Goal: Task Accomplishment & Management: Use online tool/utility

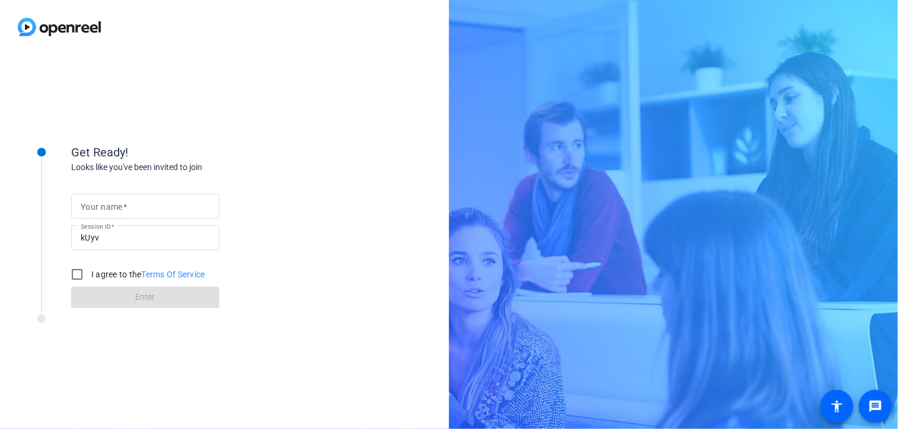
click at [106, 210] on mat-label "Your name" at bounding box center [102, 206] width 42 height 9
click at [106, 210] on input "Your name" at bounding box center [145, 206] width 129 height 14
type input "[PERSON_NAME]"
click at [79, 275] on input "I agree to the Terms Of Service" at bounding box center [77, 275] width 24 height 24
checkbox input "true"
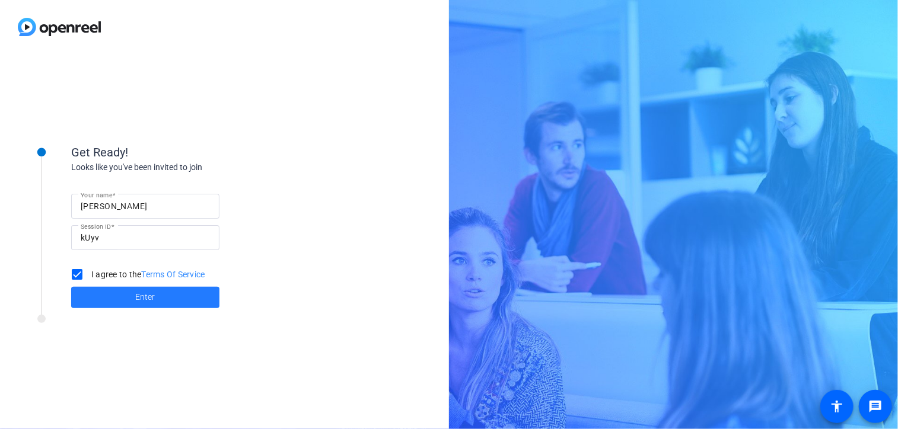
click at [114, 304] on span at bounding box center [145, 298] width 148 height 28
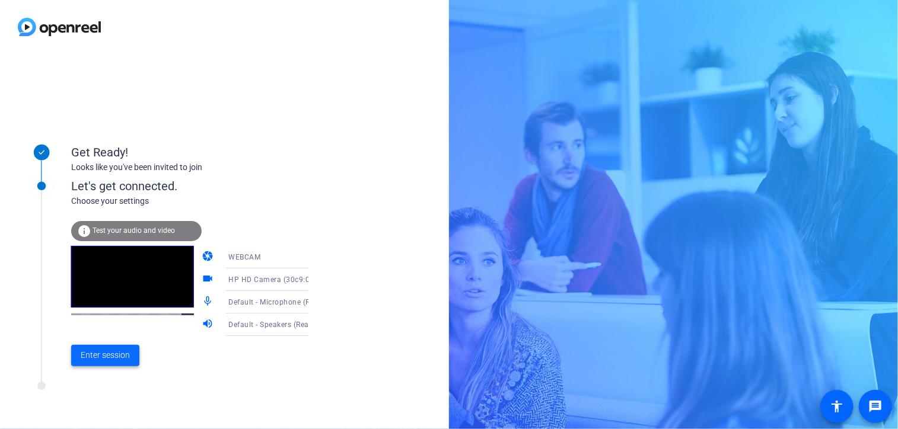
click at [92, 356] on span "Enter session" at bounding box center [105, 355] width 49 height 12
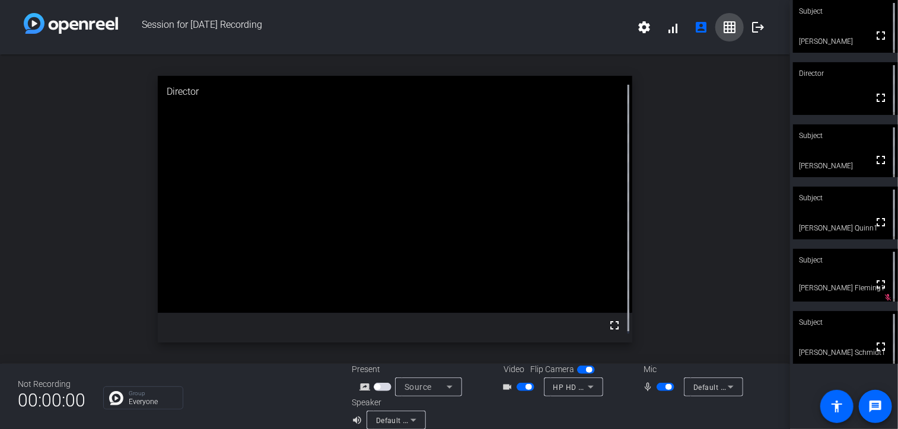
click at [725, 24] on mat-icon "grid_on" at bounding box center [729, 27] width 14 height 14
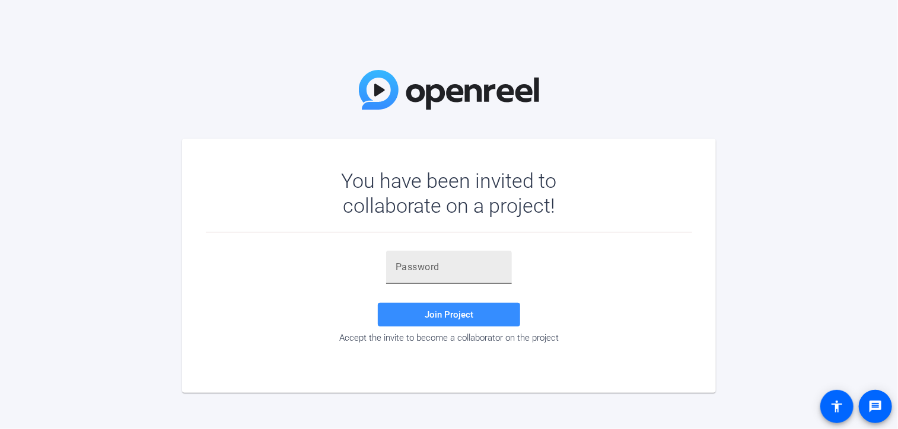
click at [408, 267] on input "text" at bounding box center [449, 267] width 107 height 14
paste input "!WjaFe"
click at [410, 316] on span at bounding box center [449, 315] width 142 height 28
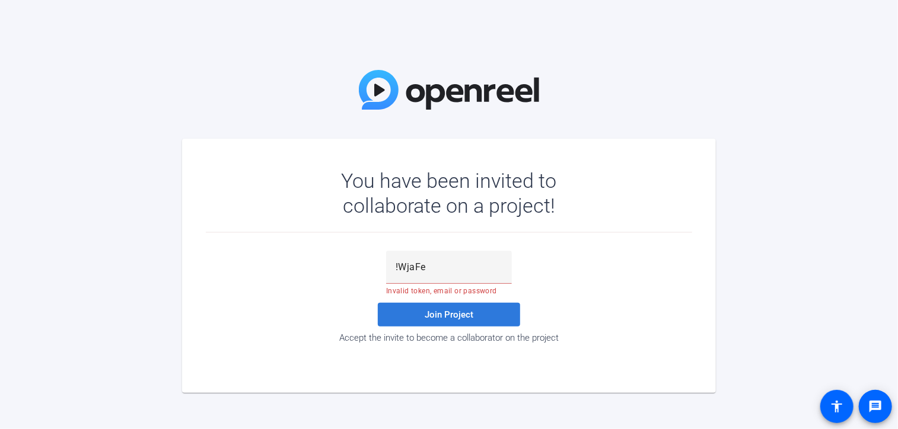
click at [437, 320] on span "Join Project" at bounding box center [449, 315] width 49 height 11
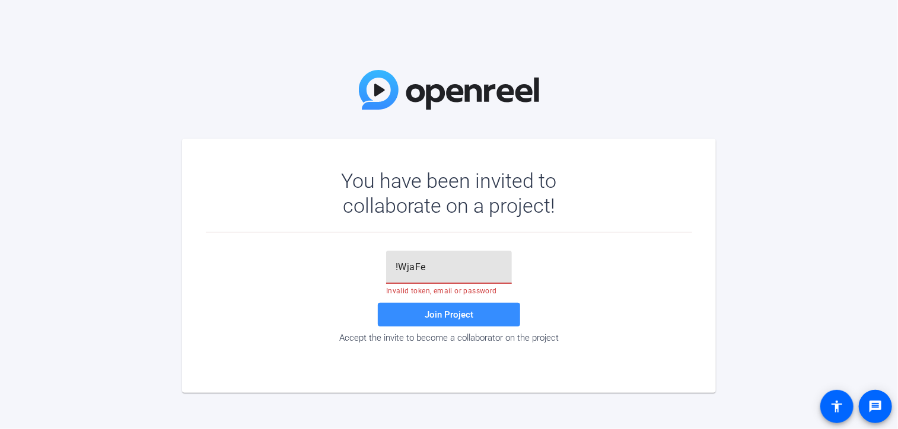
drag, startPoint x: 438, startPoint y: 272, endPoint x: 365, endPoint y: 269, distance: 73.0
click at [365, 269] on div "!WjaFe Invalid token, email or password Join Project Accept the invite to becom…" at bounding box center [449, 297] width 486 height 93
click at [428, 268] on input "!WjaFe" at bounding box center [449, 267] width 107 height 14
type input "!WjaFe"
click at [434, 313] on span "Join Project" at bounding box center [449, 315] width 49 height 11
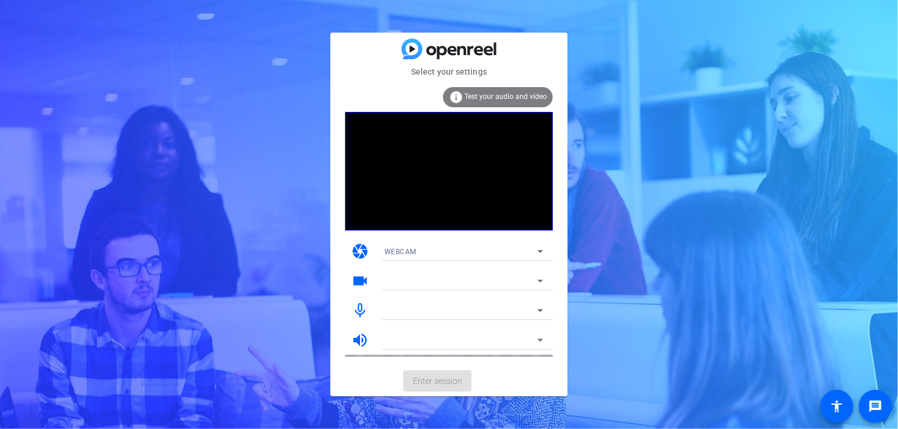
click at [681, 165] on div "Select your settings info Test your audio and video camera WEBCAM videocam mic_…" at bounding box center [449, 214] width 898 height 429
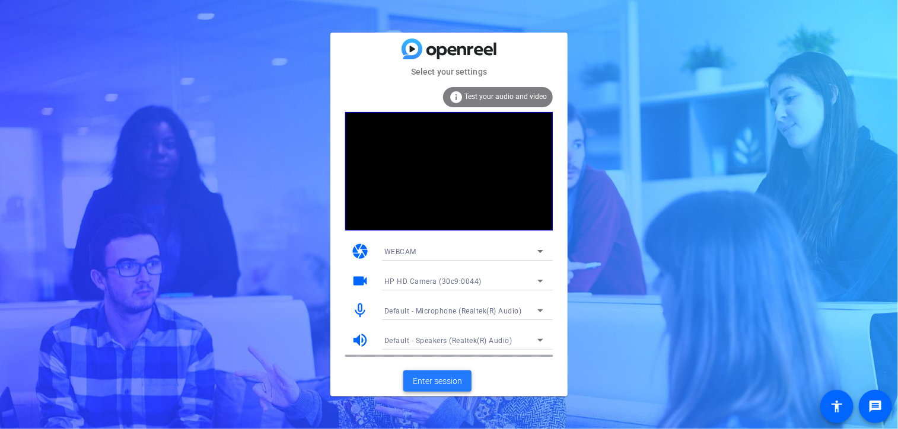
click at [441, 381] on span "Enter session" at bounding box center [437, 381] width 49 height 12
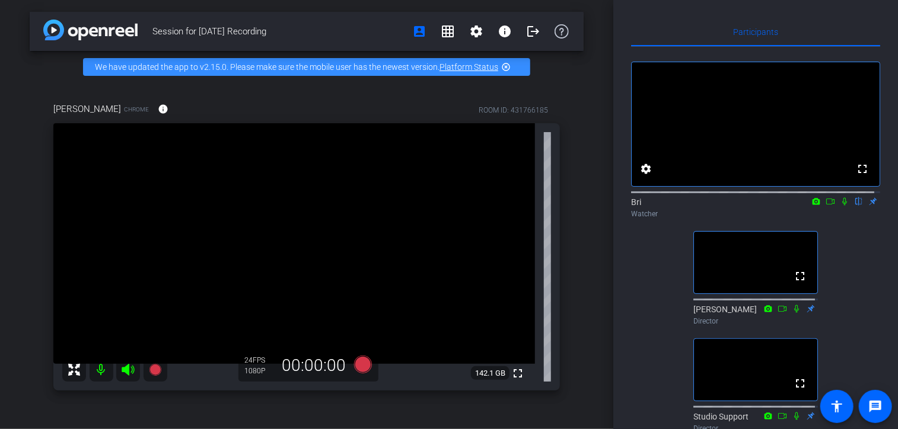
click at [826, 206] on icon at bounding box center [830, 202] width 9 height 8
click at [841, 205] on icon at bounding box center [844, 201] width 7 height 7
click at [840, 206] on icon at bounding box center [844, 202] width 9 height 8
click at [826, 206] on icon at bounding box center [830, 202] width 9 height 8
click at [842, 205] on icon at bounding box center [844, 201] width 7 height 7
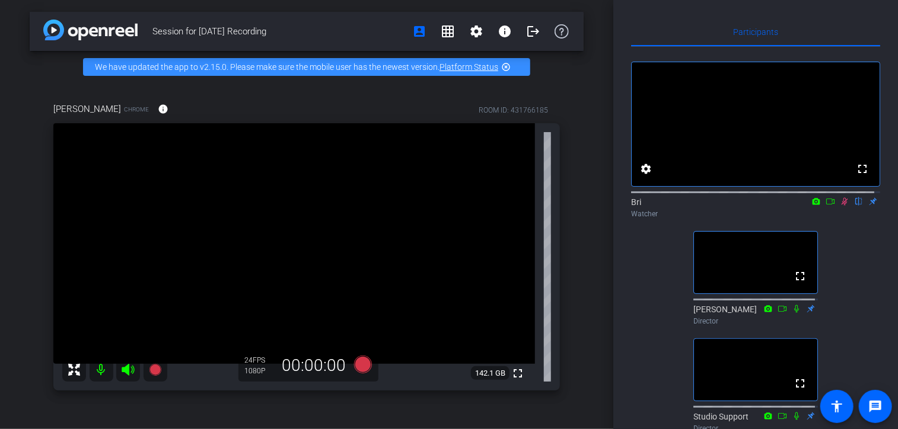
click at [840, 206] on icon at bounding box center [844, 202] width 9 height 8
click at [826, 206] on icon at bounding box center [830, 202] width 9 height 8
click at [841, 205] on icon at bounding box center [844, 201] width 7 height 7
click at [441, 35] on mat-icon "grid_on" at bounding box center [448, 31] width 14 height 14
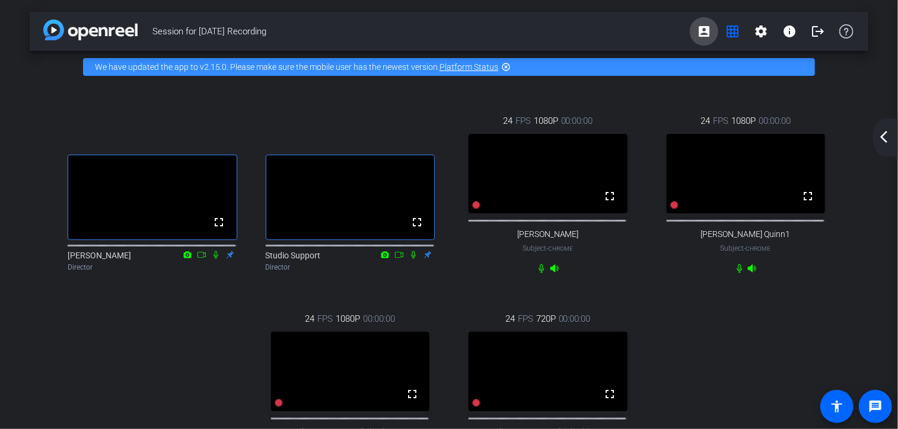
click at [702, 31] on mat-icon "account_box" at bounding box center [704, 31] width 14 height 14
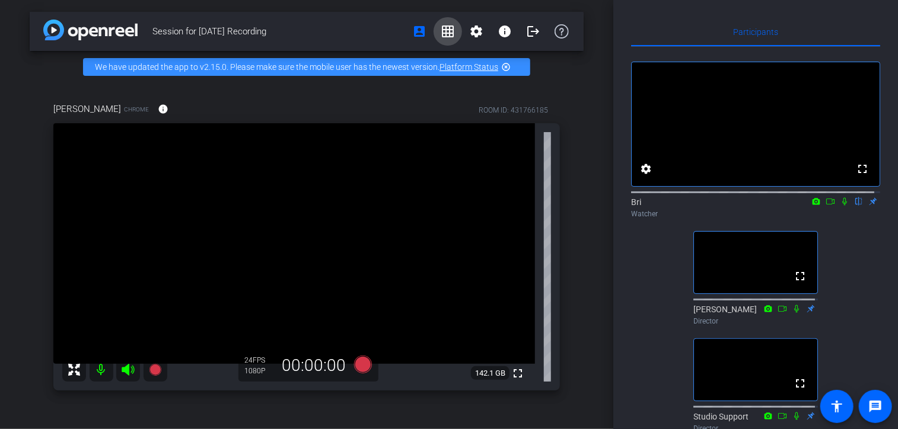
click at [444, 26] on mat-icon "grid_on" at bounding box center [448, 31] width 14 height 14
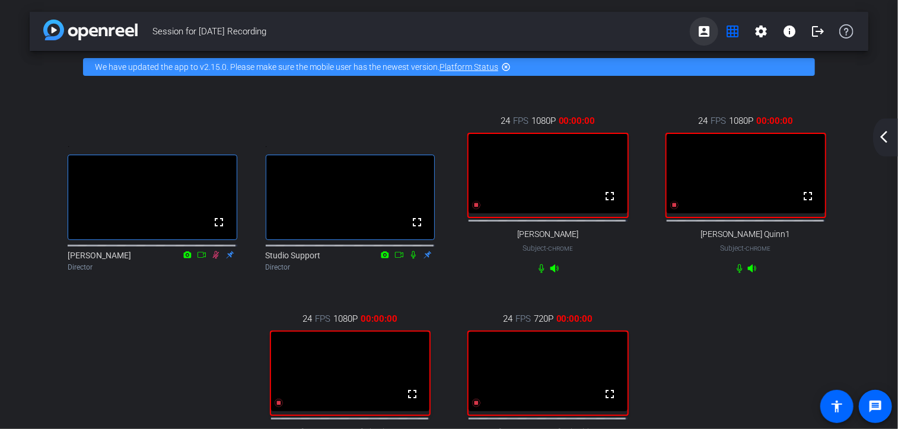
click at [697, 35] on mat-icon "account_box" at bounding box center [704, 31] width 14 height 14
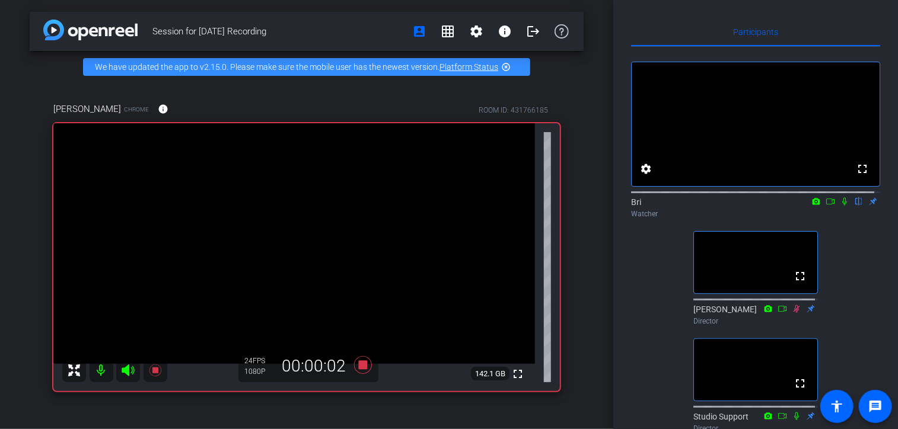
click at [827, 206] on icon at bounding box center [830, 202] width 9 height 8
click at [857, 206] on icon at bounding box center [859, 202] width 5 height 8
click at [841, 205] on icon at bounding box center [844, 201] width 7 height 7
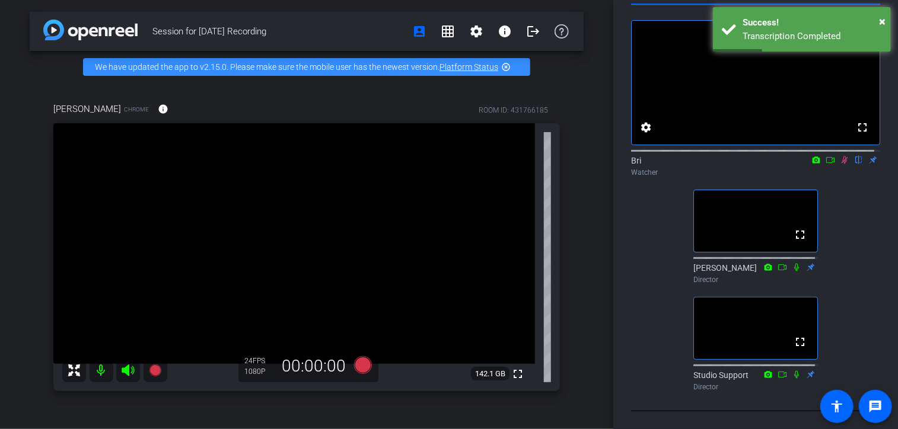
scroll to position [64, 0]
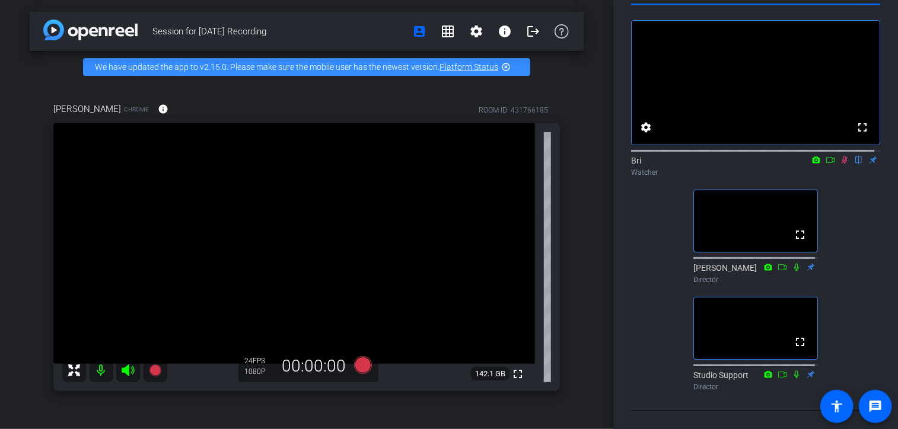
click at [842, 157] on icon at bounding box center [845, 161] width 7 height 8
click at [441, 36] on mat-icon "grid_on" at bounding box center [448, 31] width 14 height 14
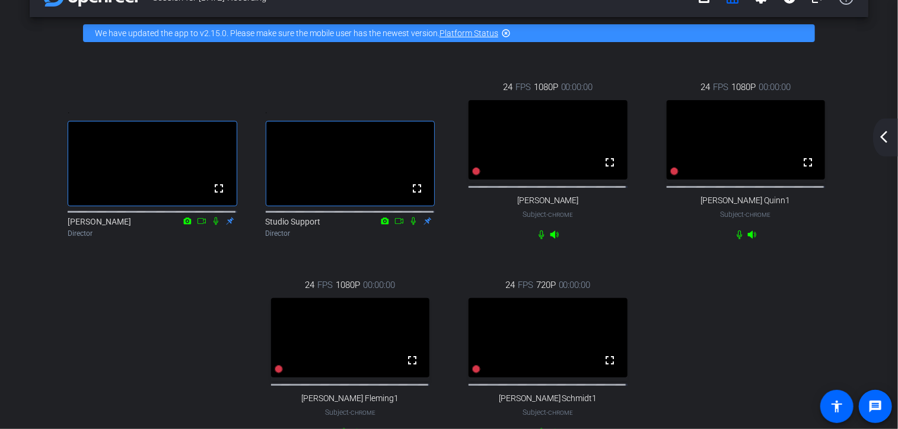
scroll to position [0, 0]
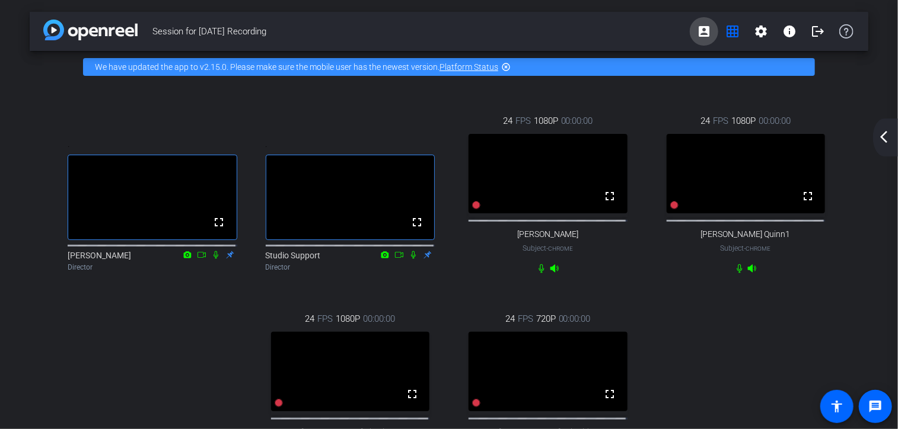
click at [699, 33] on mat-icon "account_box" at bounding box center [704, 31] width 14 height 14
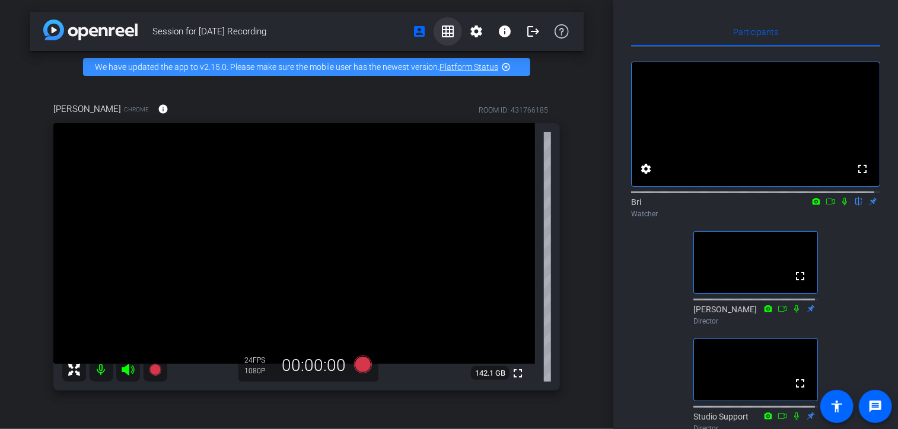
click at [445, 34] on mat-icon "grid_on" at bounding box center [448, 31] width 14 height 14
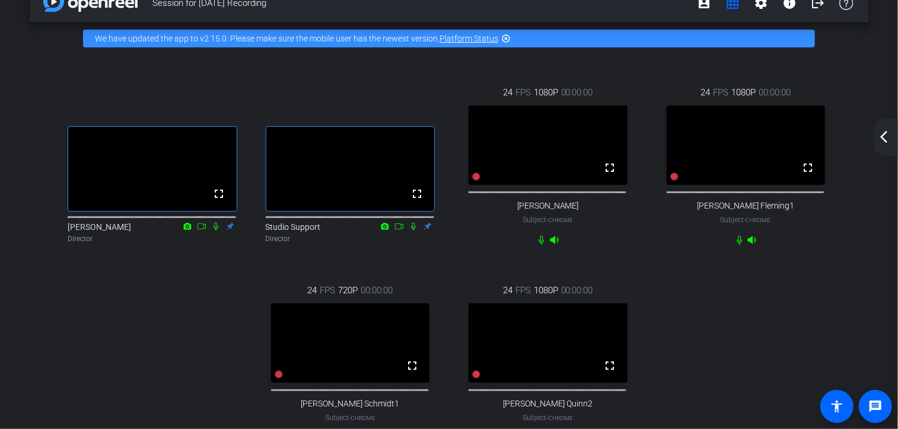
scroll to position [29, 0]
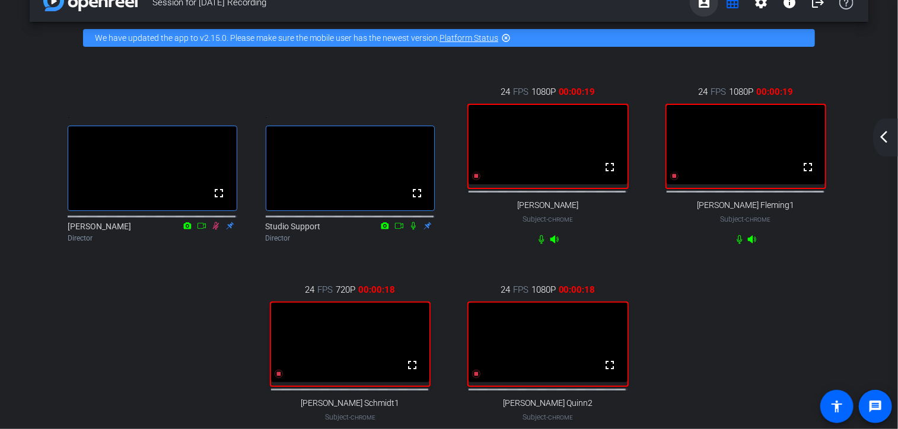
click at [699, 3] on mat-icon "account_box" at bounding box center [704, 2] width 14 height 14
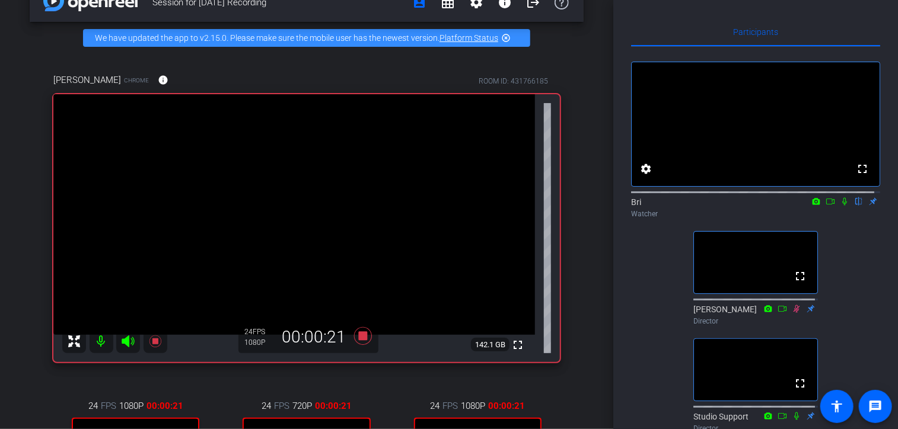
click at [842, 206] on icon at bounding box center [844, 202] width 5 height 8
click at [826, 206] on icon at bounding box center [830, 202] width 9 height 8
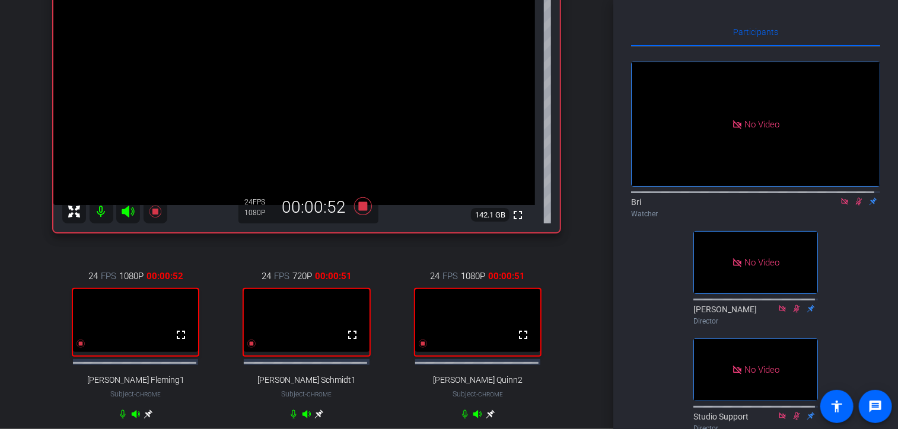
scroll to position [163, 0]
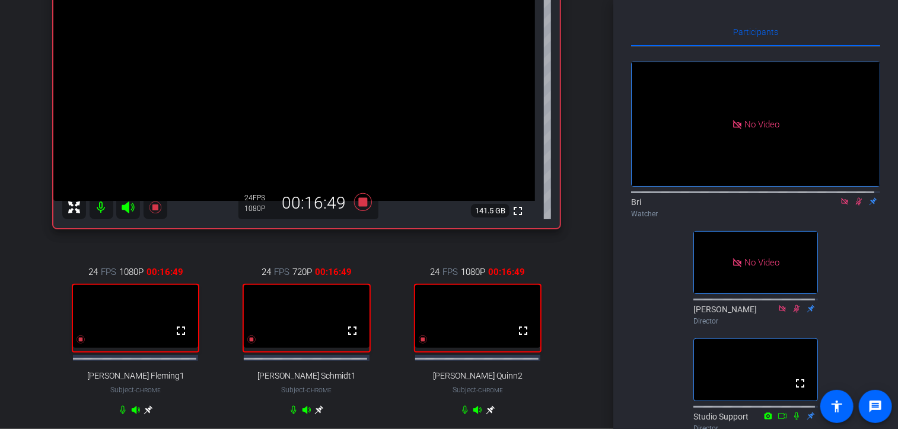
click at [841, 205] on icon at bounding box center [844, 201] width 7 height 7
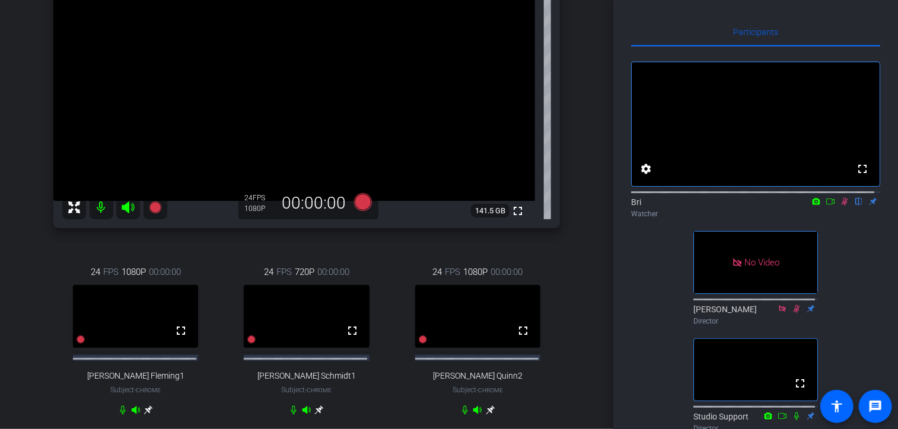
click at [842, 206] on icon at bounding box center [845, 202] width 7 height 8
click at [842, 206] on icon at bounding box center [844, 202] width 5 height 8
click at [826, 206] on icon at bounding box center [830, 202] width 9 height 8
click at [854, 206] on icon at bounding box center [858, 202] width 9 height 8
click at [840, 206] on icon at bounding box center [844, 202] width 9 height 8
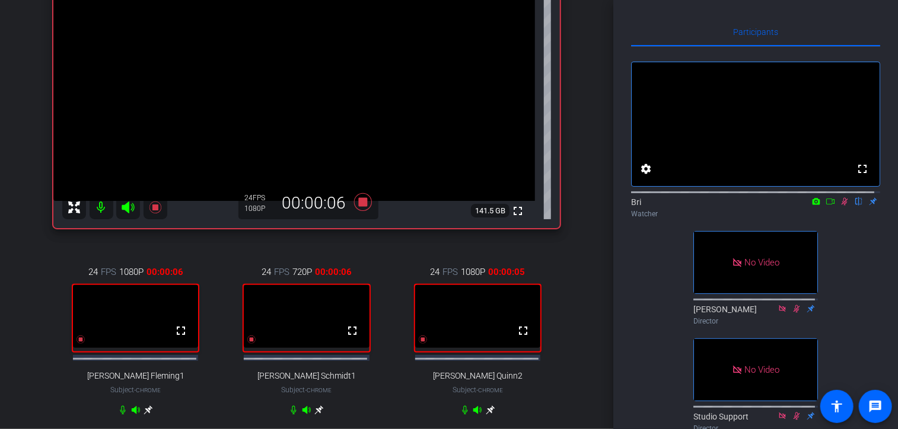
click at [826, 206] on icon at bounding box center [830, 202] width 9 height 8
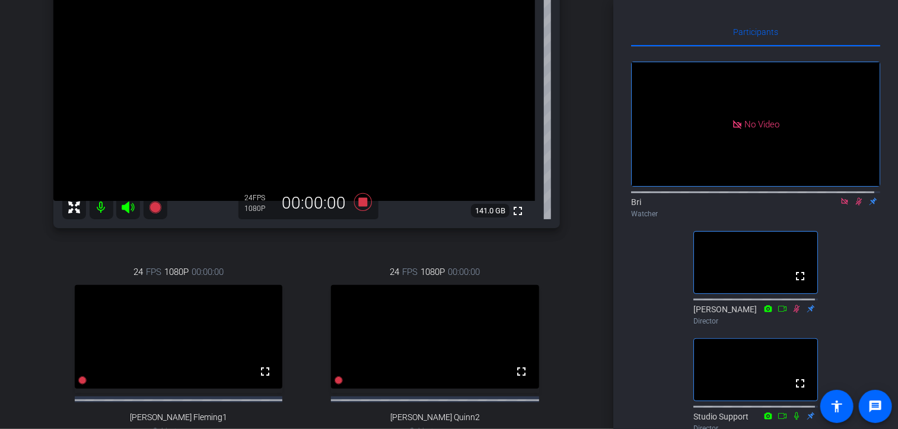
click at [840, 206] on icon at bounding box center [844, 202] width 9 height 8
click at [842, 206] on icon at bounding box center [845, 202] width 7 height 8
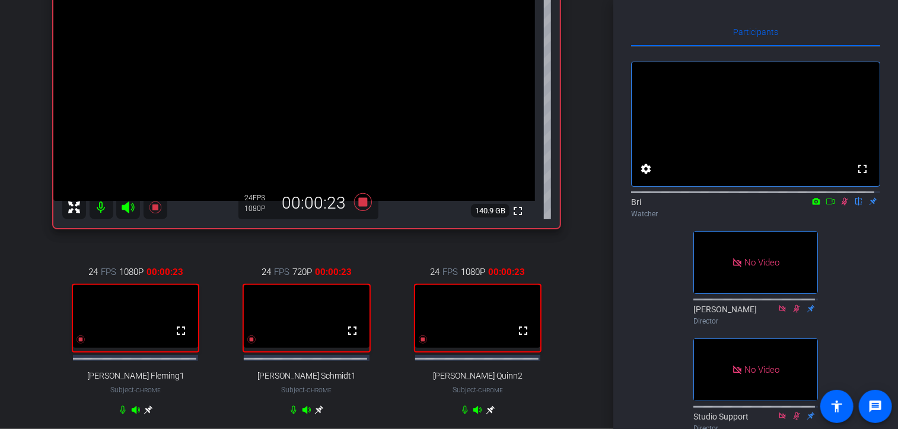
click at [827, 206] on icon at bounding box center [830, 202] width 9 height 8
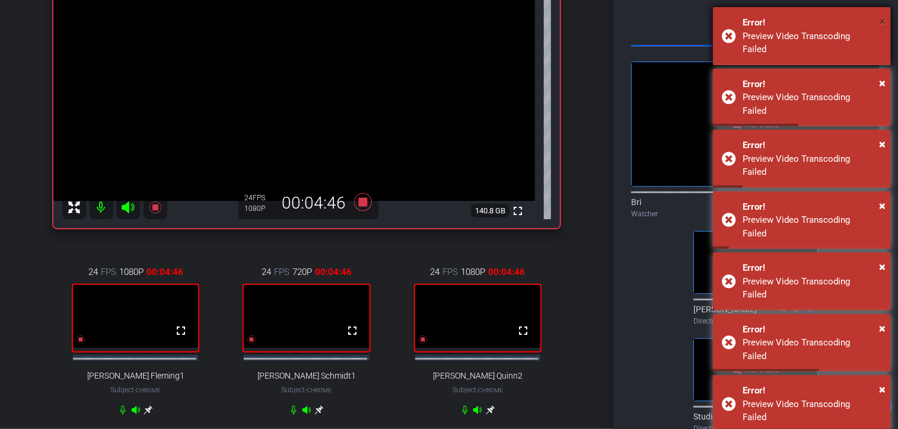
click at [880, 19] on span "×" at bounding box center [882, 21] width 7 height 14
click at [883, 21] on span "×" at bounding box center [882, 21] width 7 height 14
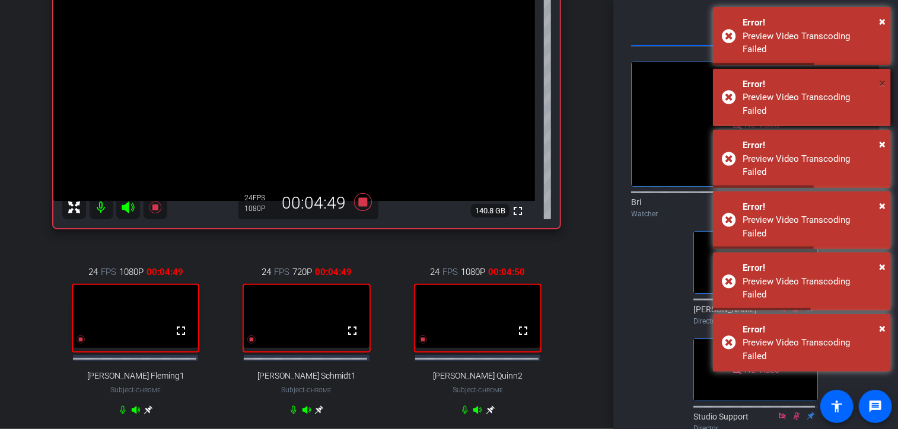
click at [883, 76] on span "×" at bounding box center [882, 83] width 7 height 14
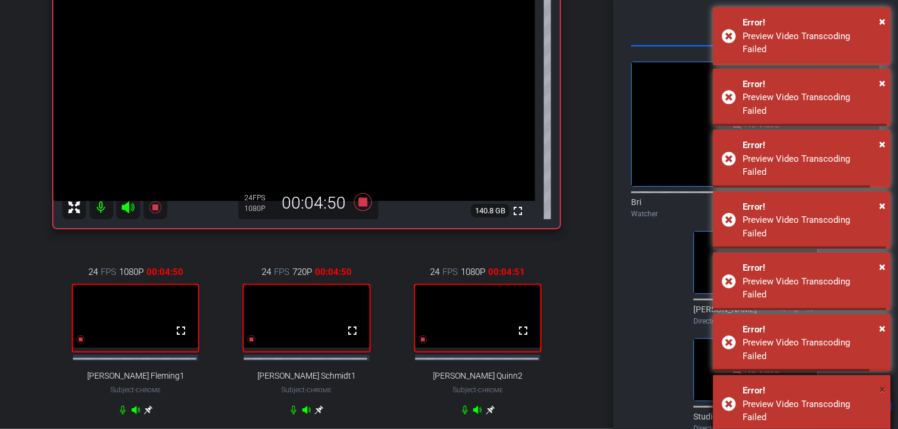
click at [884, 18] on span "×" at bounding box center [882, 21] width 7 height 14
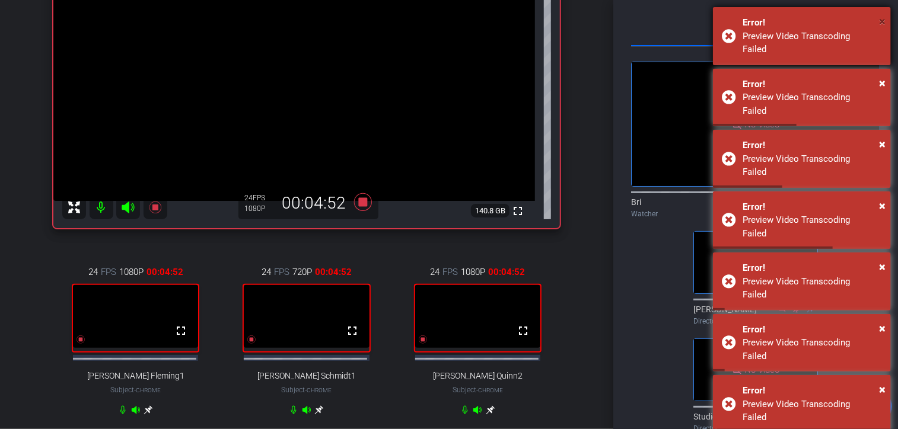
click at [880, 18] on span "×" at bounding box center [882, 21] width 7 height 14
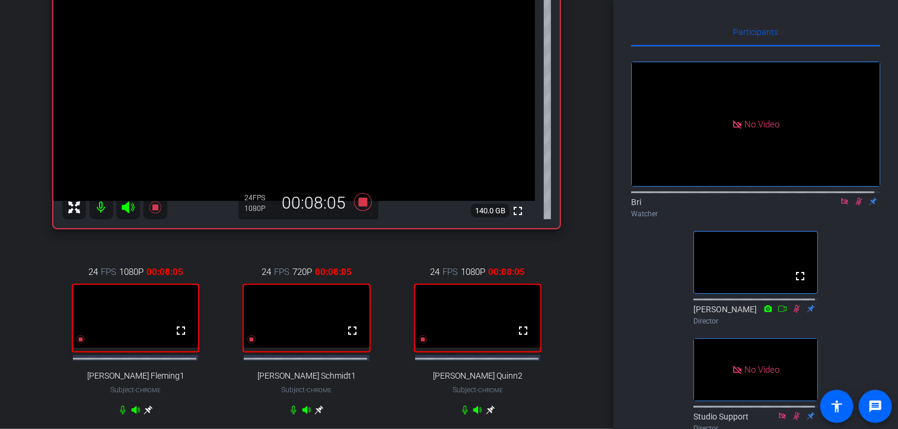
click at [835, 196] on div at bounding box center [755, 191] width 249 height 9
click at [840, 206] on icon at bounding box center [844, 202] width 9 height 8
click at [826, 206] on icon at bounding box center [830, 202] width 9 height 8
click at [840, 206] on icon at bounding box center [844, 202] width 9 height 8
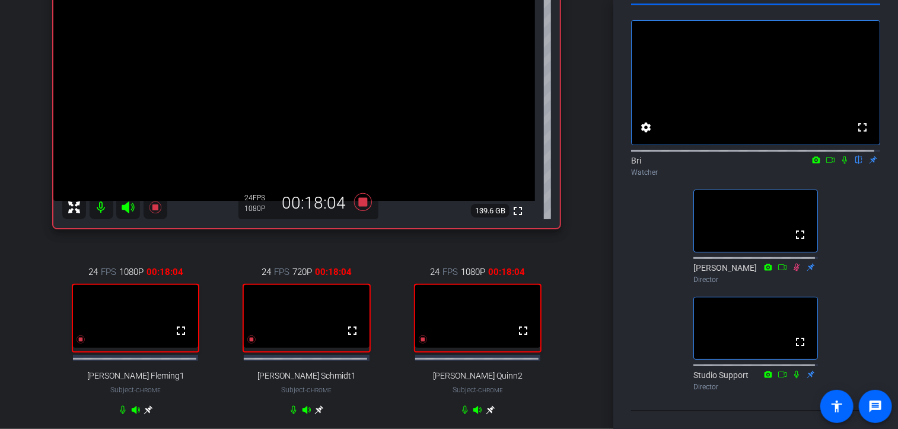
scroll to position [64, 0]
click at [880, 410] on mat-icon "message" at bounding box center [875, 407] width 14 height 14
click at [840, 156] on icon at bounding box center [844, 160] width 9 height 8
click at [842, 157] on icon at bounding box center [844, 161] width 5 height 8
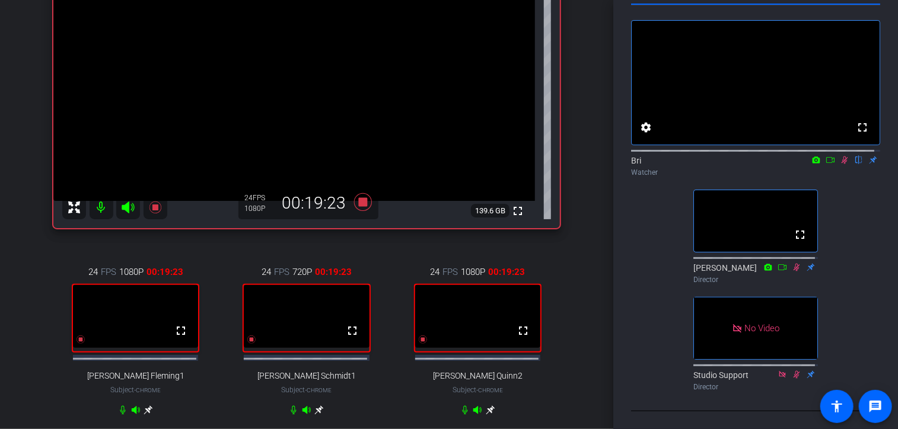
click at [827, 156] on icon at bounding box center [830, 160] width 9 height 8
click at [841, 157] on icon at bounding box center [844, 160] width 7 height 7
click at [840, 156] on icon at bounding box center [844, 160] width 9 height 8
click at [841, 156] on icon at bounding box center [844, 160] width 9 height 8
click at [826, 156] on icon at bounding box center [830, 160] width 9 height 8
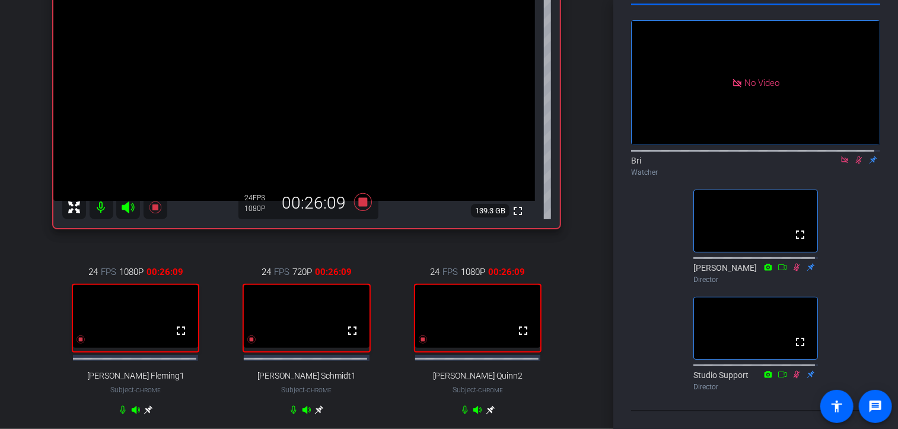
click at [840, 156] on icon at bounding box center [844, 160] width 9 height 8
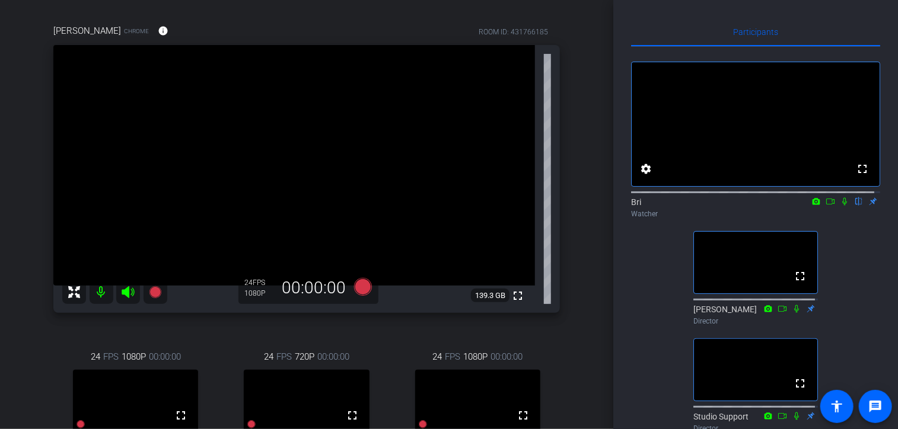
scroll to position [0, 0]
